Goal: Task Accomplishment & Management: Complete application form

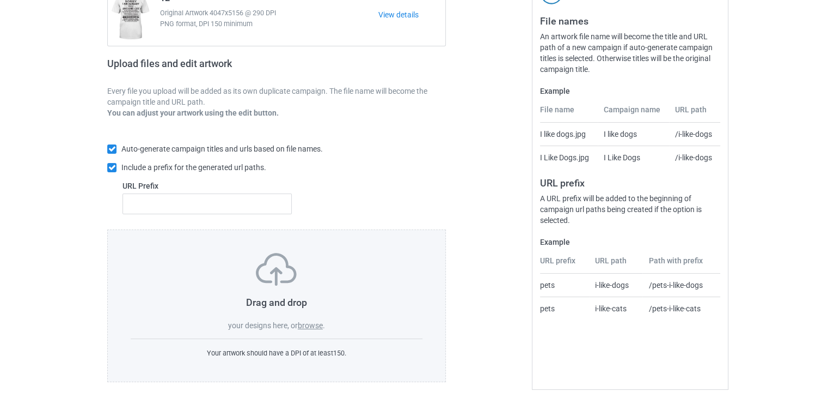
scroll to position [132, 0]
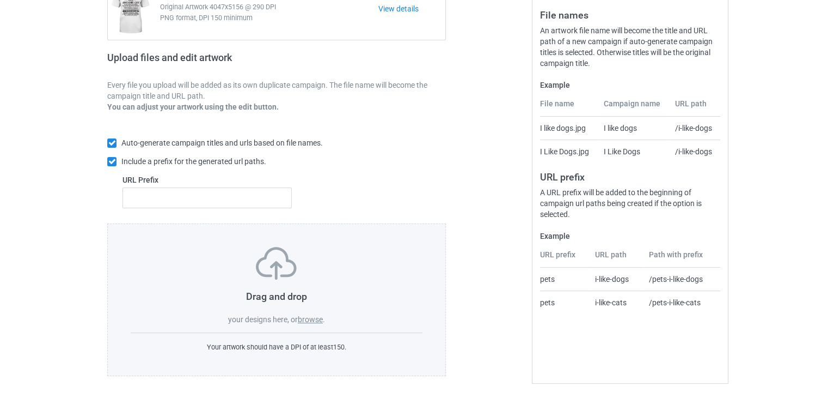
click at [281, 298] on h3 "Drag and drop" at bounding box center [277, 296] width 292 height 13
click at [305, 321] on label "browse" at bounding box center [310, 319] width 25 height 9
click at [0, 0] on input "browse" at bounding box center [0, 0] width 0 height 0
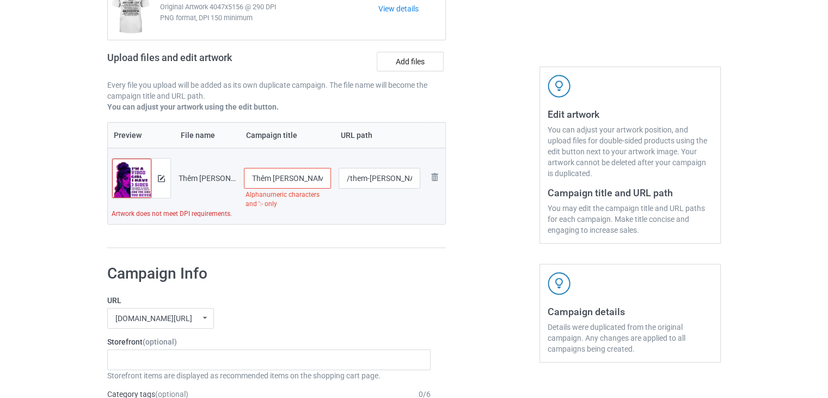
drag, startPoint x: 297, startPoint y: 177, endPoint x: 229, endPoint y: 173, distance: 67.7
click at [229, 173] on tr "Preview and edit artwork Thêm tiêu đề.png Thêm tiêu đề Alphanumeric characters …" at bounding box center [277, 178] width 338 height 61
type input "THEMTIEUDE"
click at [484, 243] on div at bounding box center [493, 100] width 78 height 312
click at [172, 218] on td "Artwork does not meet DPI requirements." at bounding box center [277, 216] width 338 height 15
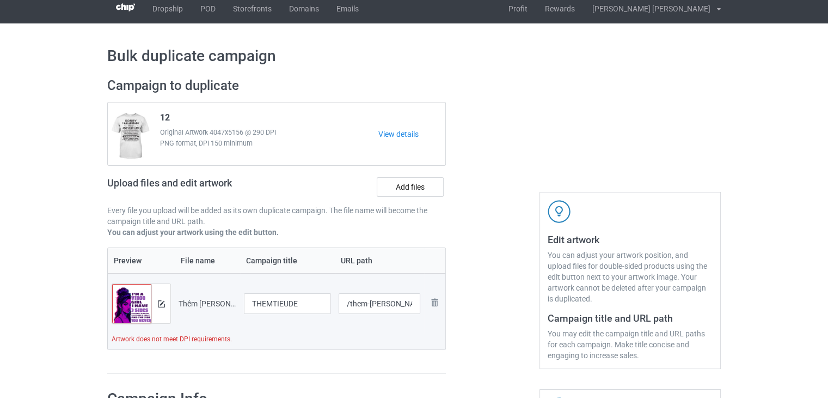
scroll to position [0, 0]
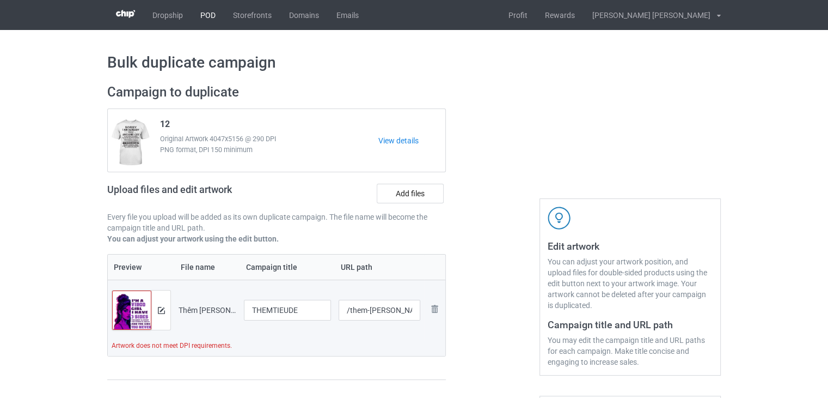
click at [202, 18] on link "POD" at bounding box center [208, 15] width 33 height 30
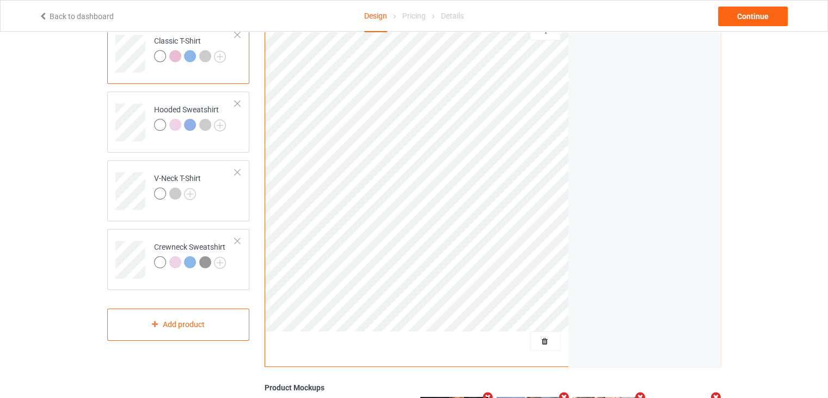
scroll to position [109, 0]
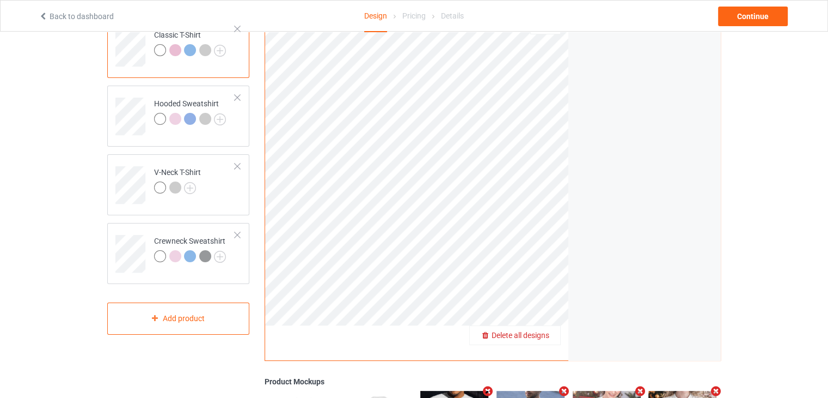
click at [544, 333] on span "Delete all designs" at bounding box center [521, 335] width 58 height 9
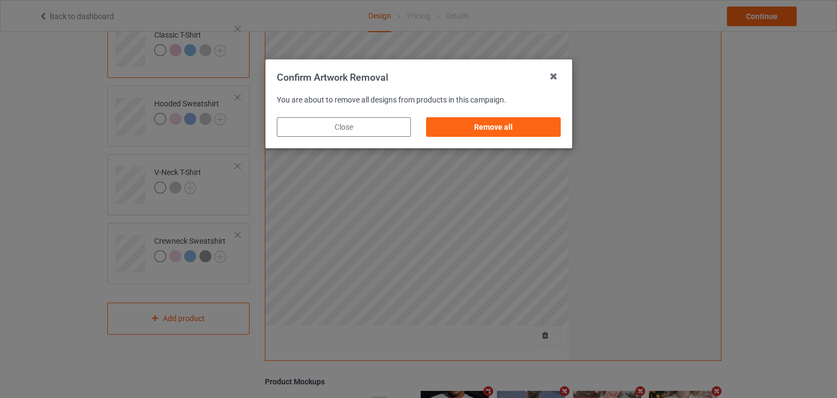
click at [517, 112] on div "Remove all" at bounding box center [492, 126] width 149 height 35
click at [516, 127] on div "Remove all" at bounding box center [493, 127] width 134 height 20
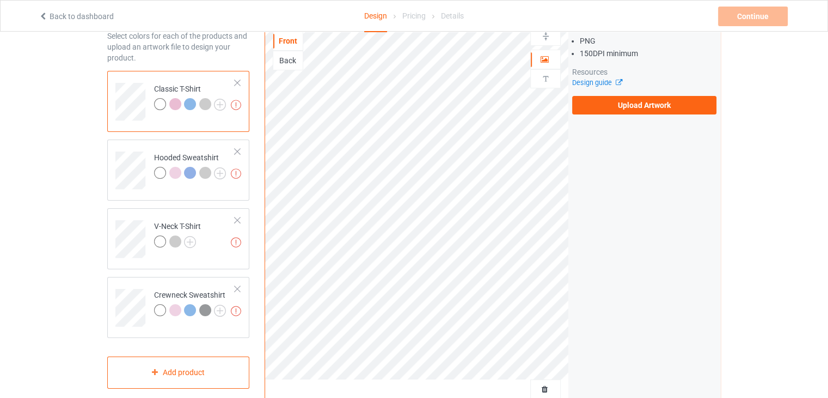
scroll to position [54, 0]
click at [607, 111] on label "Upload Artwork" at bounding box center [644, 105] width 144 height 19
click at [0, 0] on input "Upload Artwork" at bounding box center [0, 0] width 0 height 0
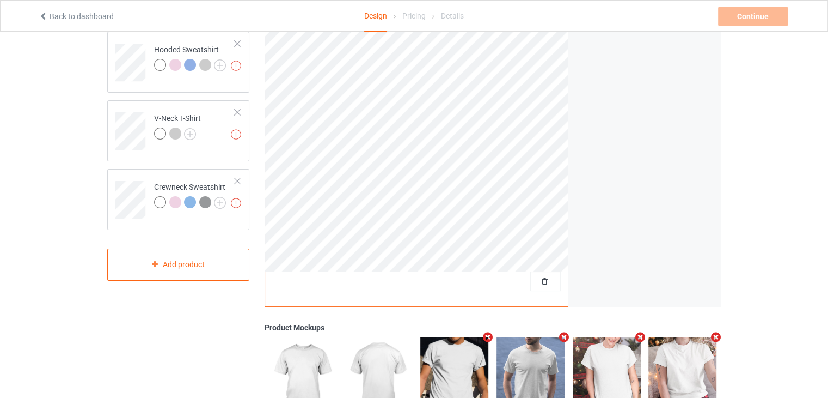
scroll to position [163, 0]
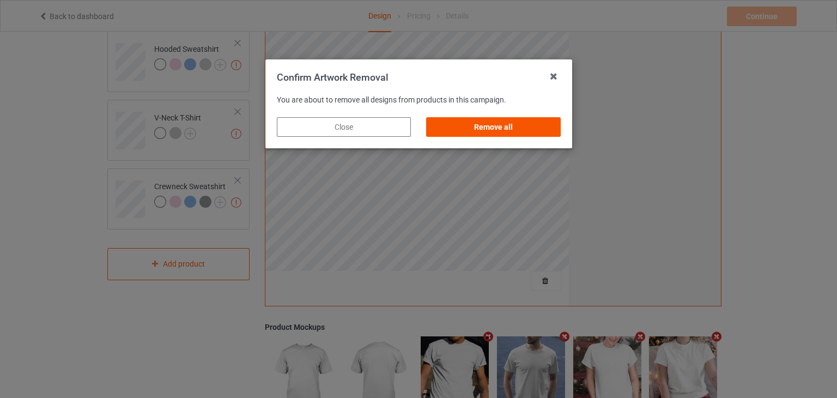
click at [494, 121] on div "Remove all" at bounding box center [493, 127] width 134 height 20
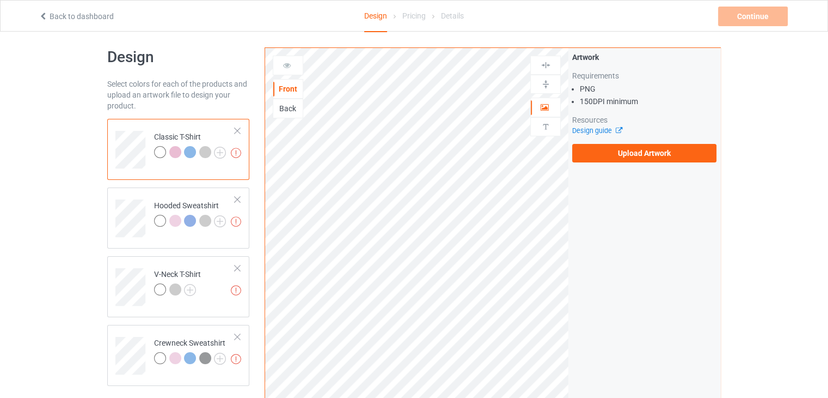
scroll to position [0, 0]
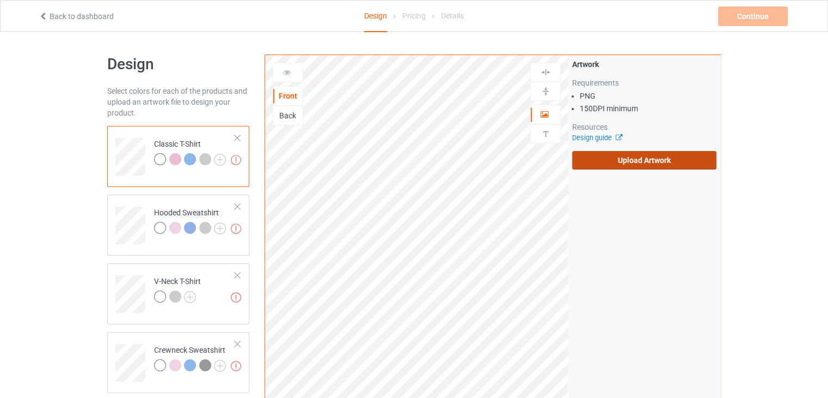
click at [609, 168] on label "Upload Artwork" at bounding box center [644, 160] width 144 height 19
click at [0, 0] on input "Upload Artwork" at bounding box center [0, 0] width 0 height 0
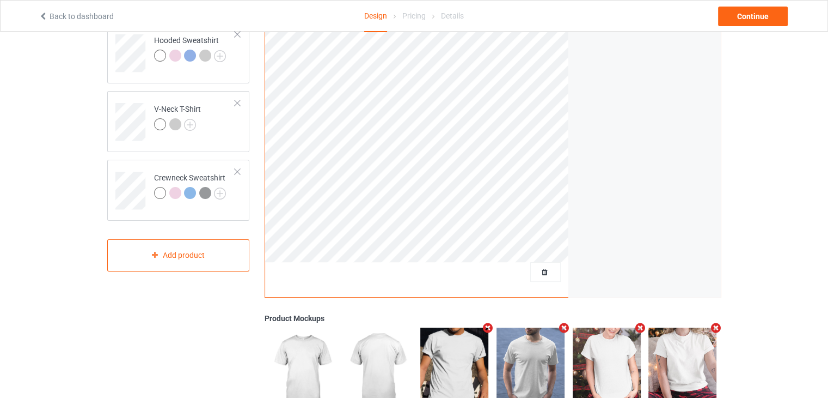
scroll to position [218, 0]
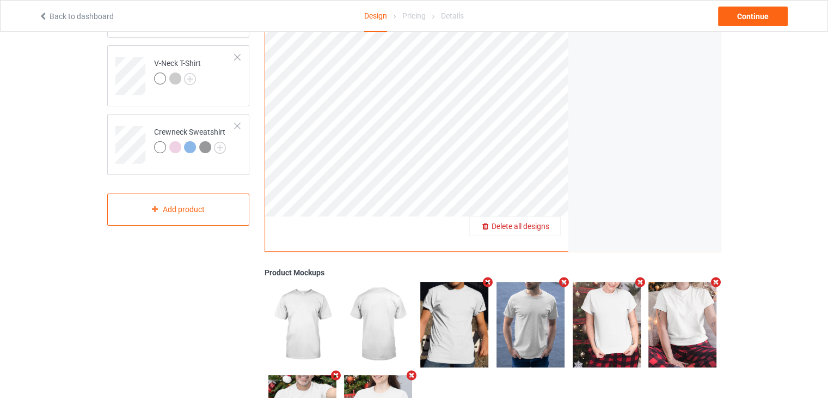
click at [547, 228] on span "Delete all designs" at bounding box center [521, 226] width 58 height 9
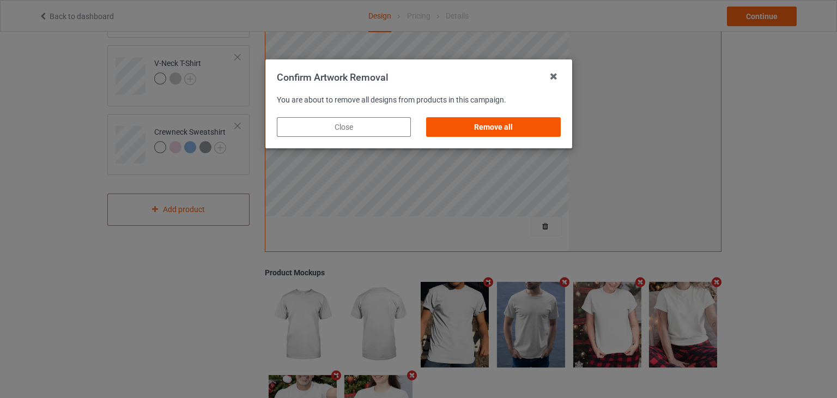
click at [484, 130] on div "Remove all" at bounding box center [493, 127] width 134 height 20
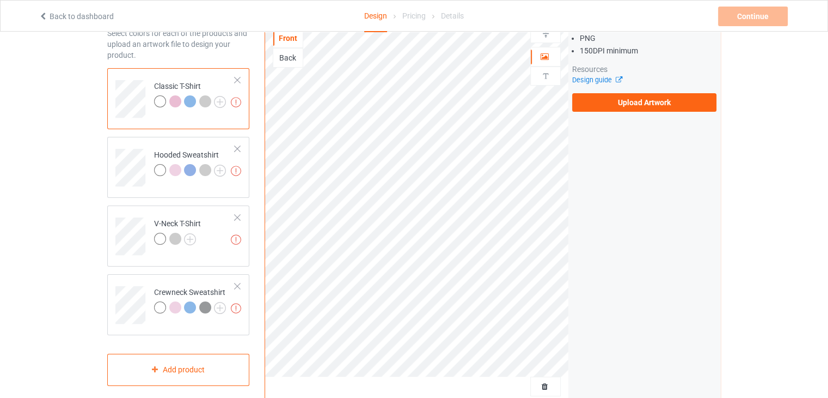
scroll to position [54, 0]
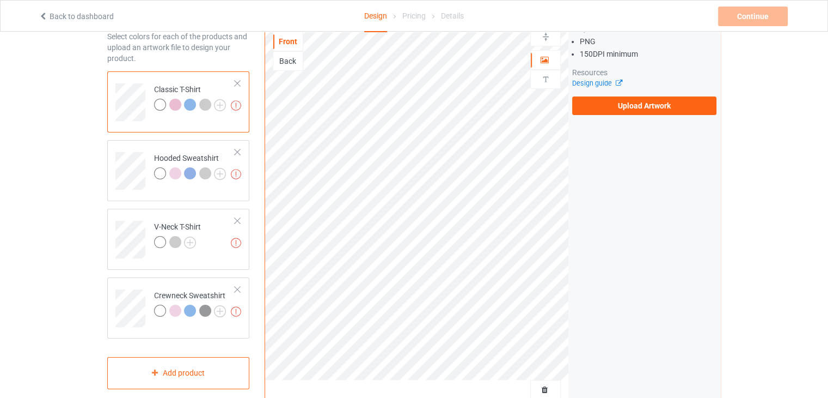
click at [611, 95] on div "Artwork Requirements PNG 150 DPI minimum Resources Design guide Upload Artwork" at bounding box center [644, 59] width 144 height 111
click at [611, 99] on label "Upload Artwork" at bounding box center [644, 105] width 144 height 19
click at [0, 0] on input "Upload Artwork" at bounding box center [0, 0] width 0 height 0
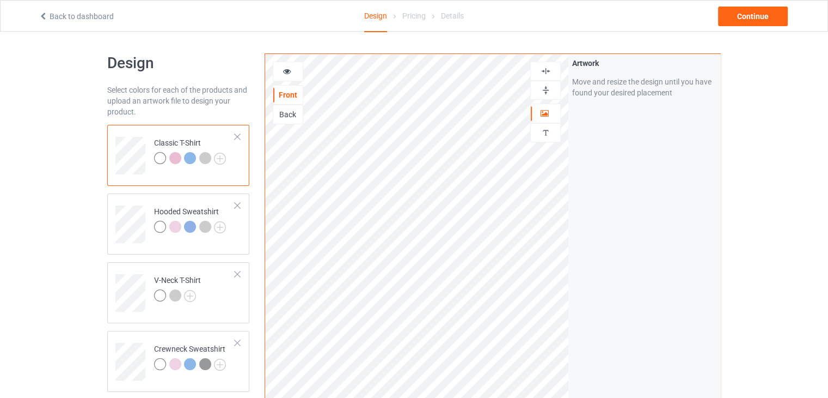
scroll to position [0, 0]
click at [748, 15] on div "Continue" at bounding box center [753, 17] width 70 height 20
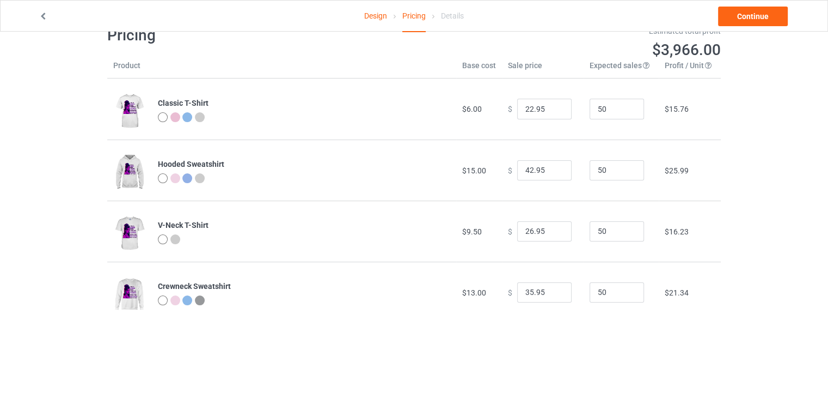
scroll to position [32, 0]
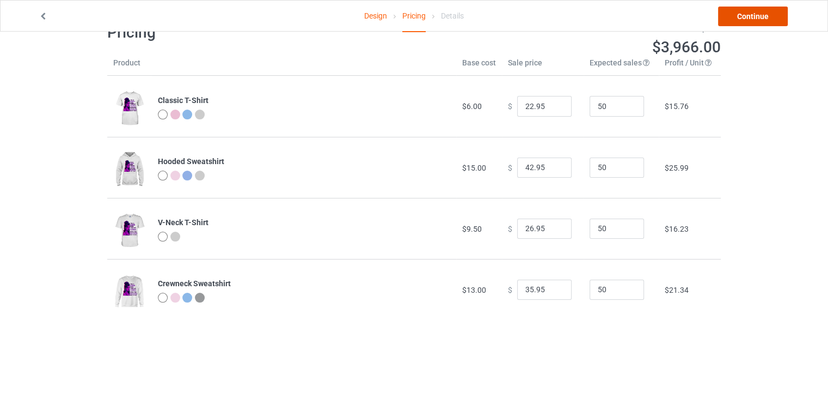
click at [758, 25] on link "Continue" at bounding box center [753, 17] width 70 height 20
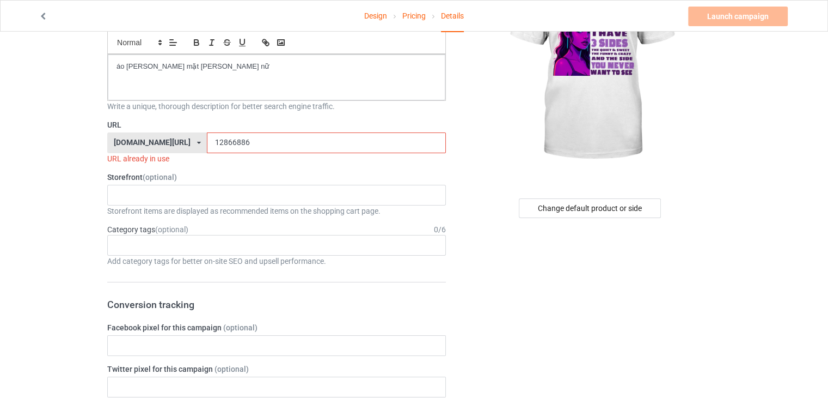
scroll to position [163, 0]
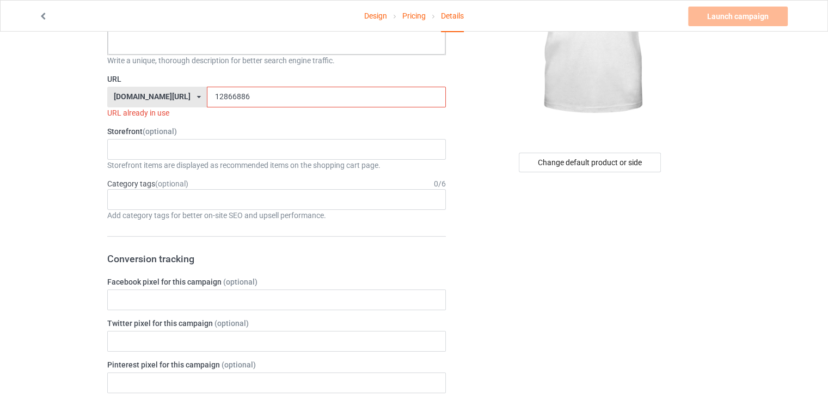
click at [240, 92] on input "12866886" at bounding box center [326, 97] width 239 height 21
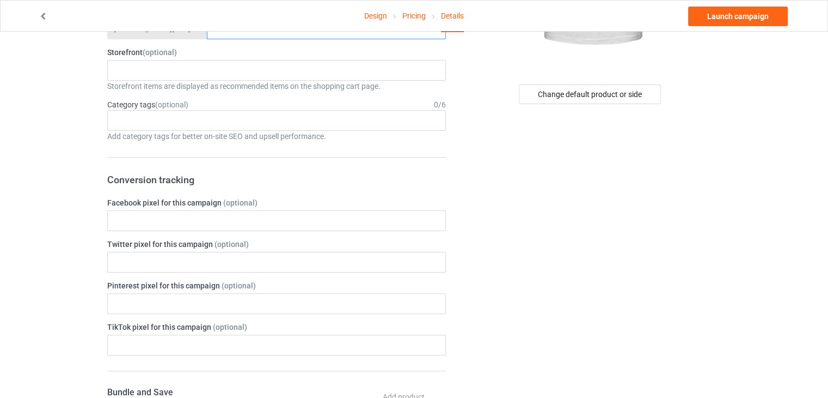
scroll to position [272, 0]
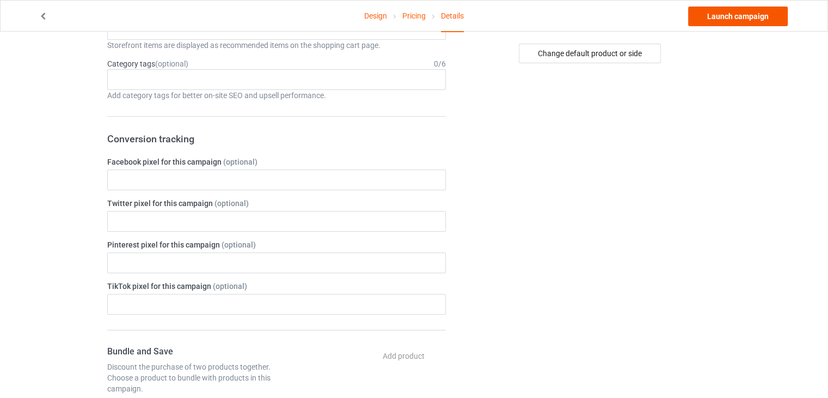
type input "1286688668"
click at [733, 18] on link "Launch campaign" at bounding box center [738, 17] width 100 height 20
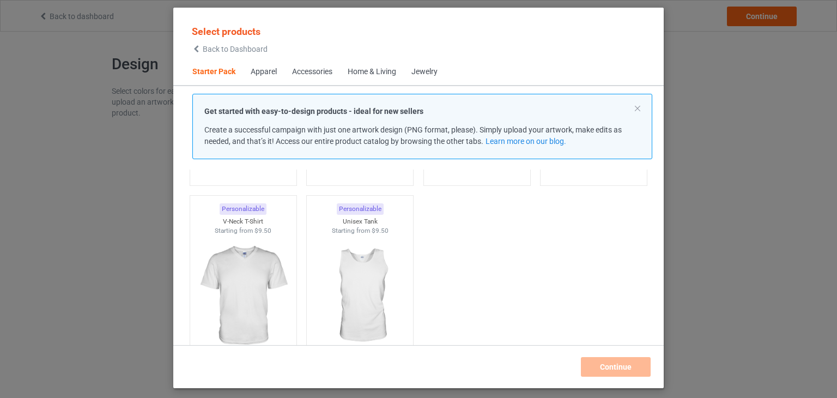
scroll to position [232, 0]
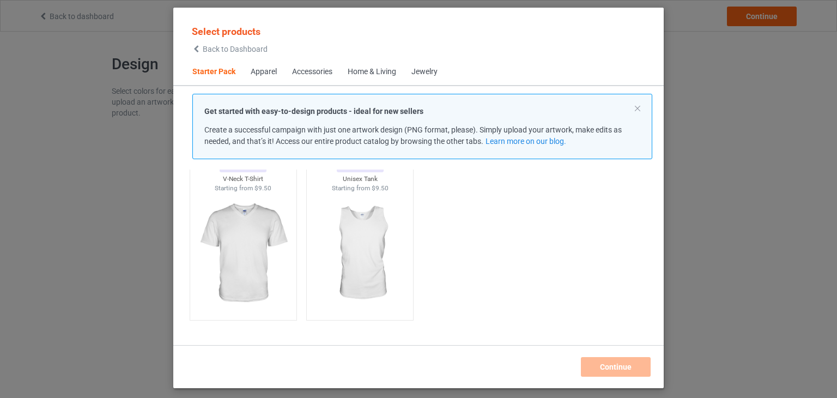
click at [254, 48] on span "Back to Dashboard" at bounding box center [235, 49] width 65 height 9
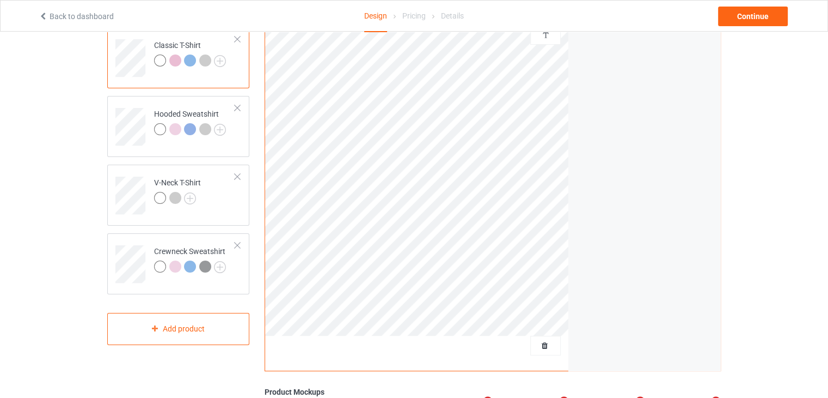
scroll to position [109, 0]
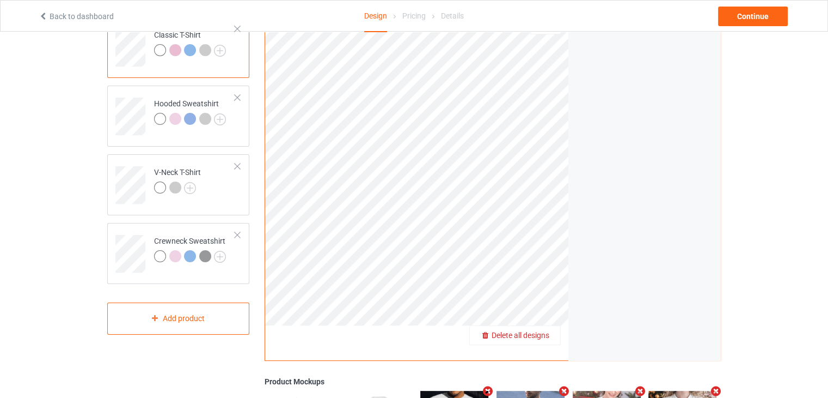
click at [548, 332] on span "Delete all designs" at bounding box center [521, 335] width 58 height 9
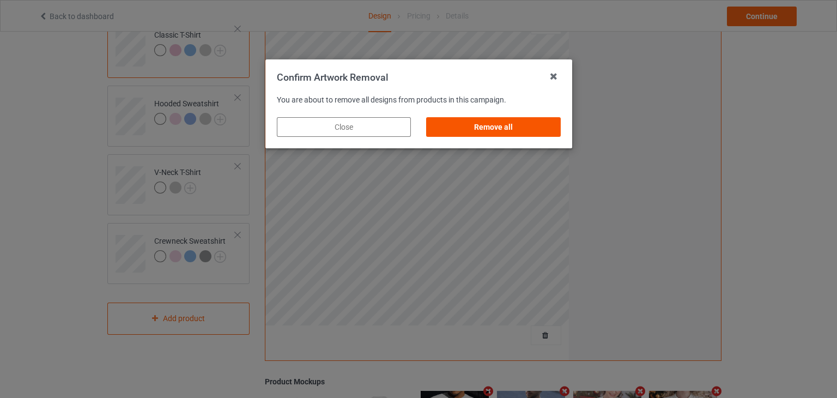
click at [475, 127] on div "Remove all" at bounding box center [493, 127] width 134 height 20
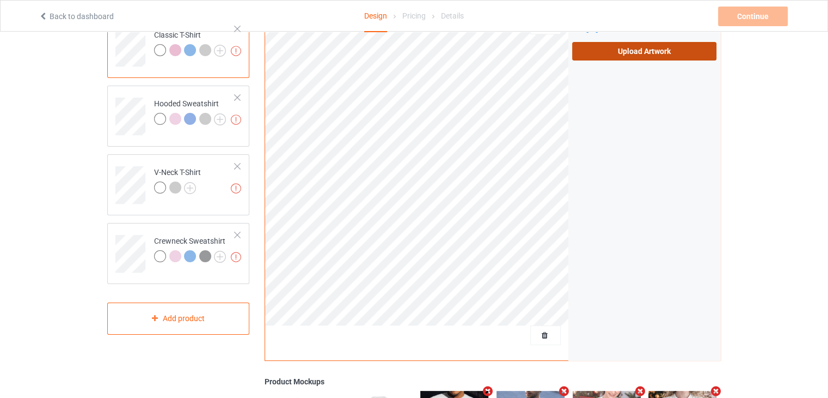
click at [624, 55] on label "Upload Artwork" at bounding box center [644, 51] width 144 height 19
click at [0, 0] on input "Upload Artwork" at bounding box center [0, 0] width 0 height 0
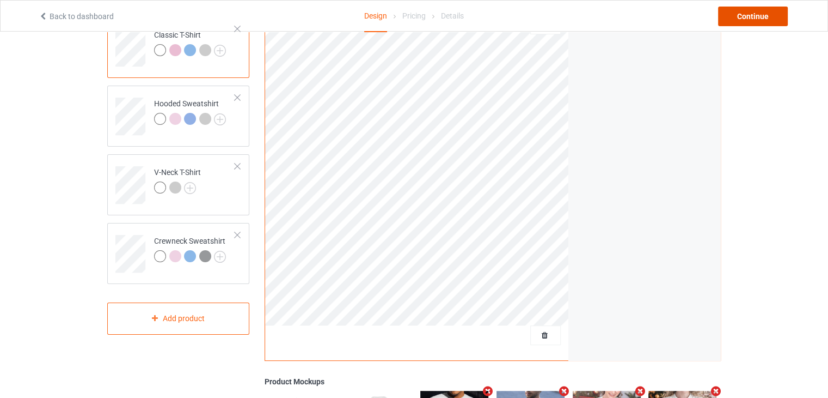
click at [764, 15] on div "Continue" at bounding box center [753, 17] width 70 height 20
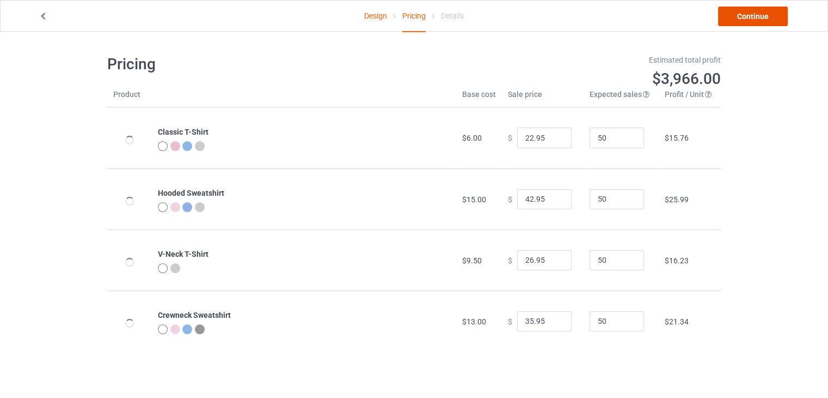
click at [739, 18] on link "Continue" at bounding box center [753, 17] width 70 height 20
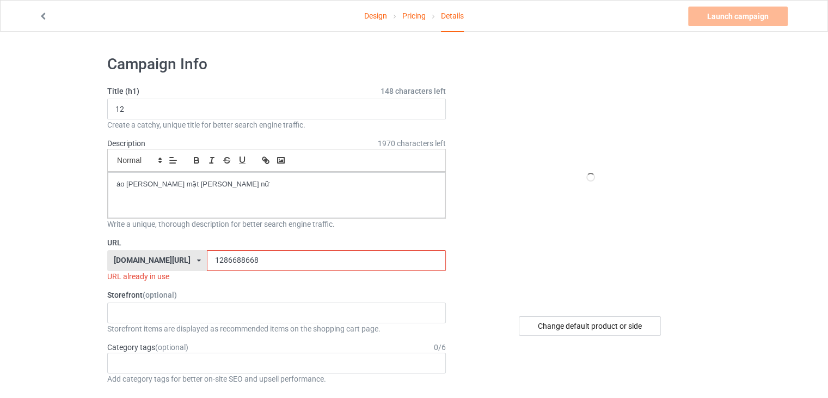
click at [227, 264] on input "1286688668" at bounding box center [326, 260] width 239 height 21
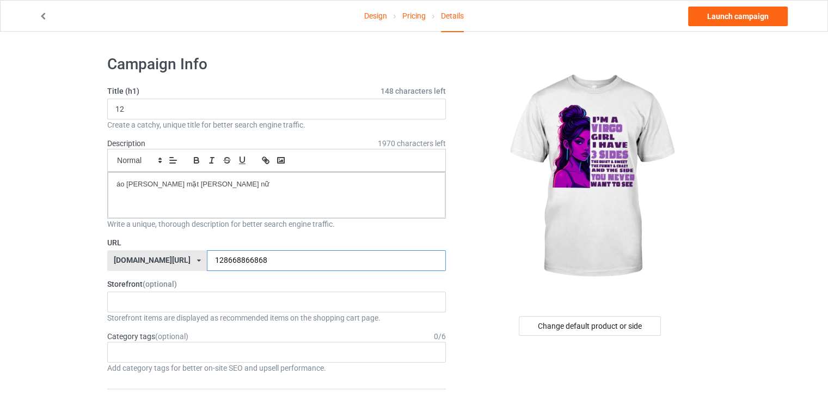
type input "128668866868"
click at [373, 11] on link "Design" at bounding box center [375, 16] width 23 height 31
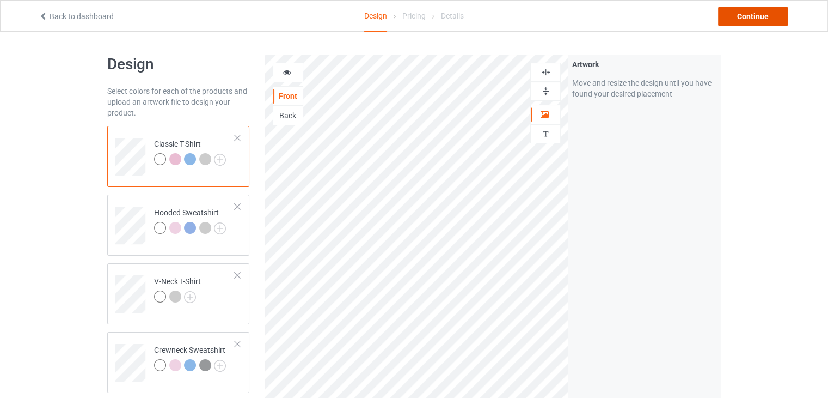
click at [758, 18] on div "Continue" at bounding box center [753, 17] width 70 height 20
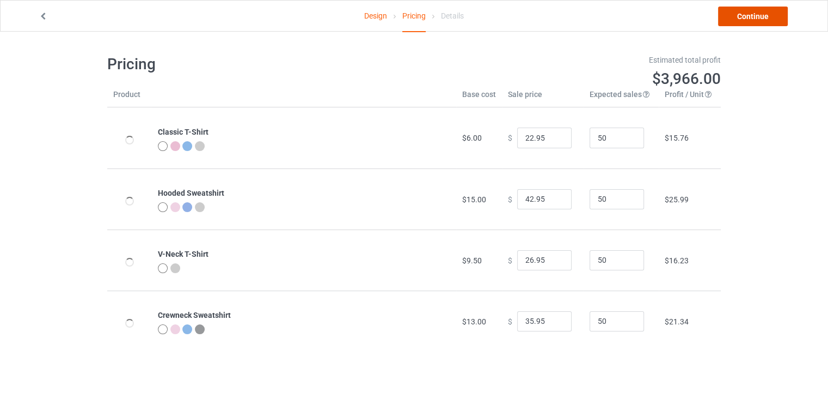
click at [737, 18] on link "Continue" at bounding box center [753, 17] width 70 height 20
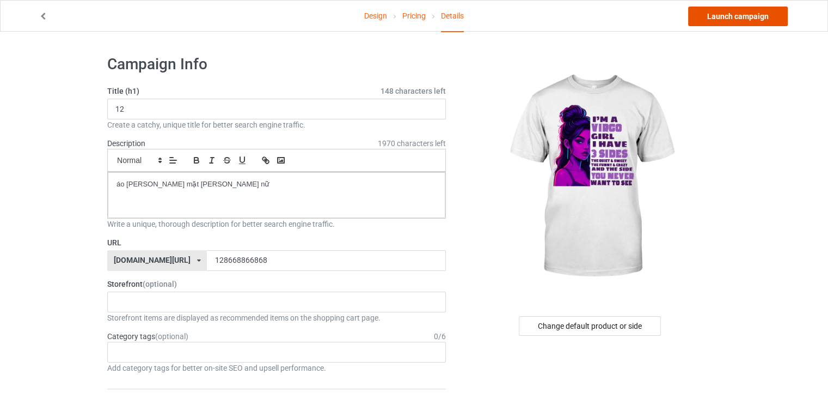
click at [734, 19] on link "Launch campaign" at bounding box center [738, 17] width 100 height 20
